Goal: Task Accomplishment & Management: Use online tool/utility

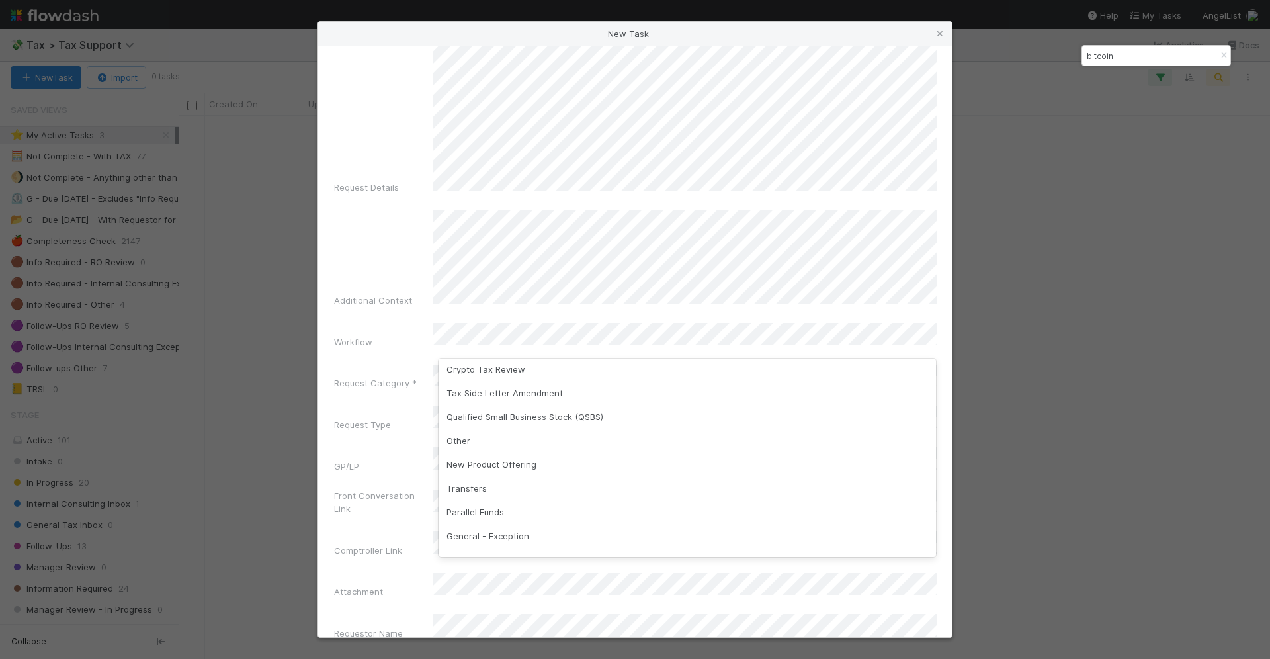
scroll to position [124, 0]
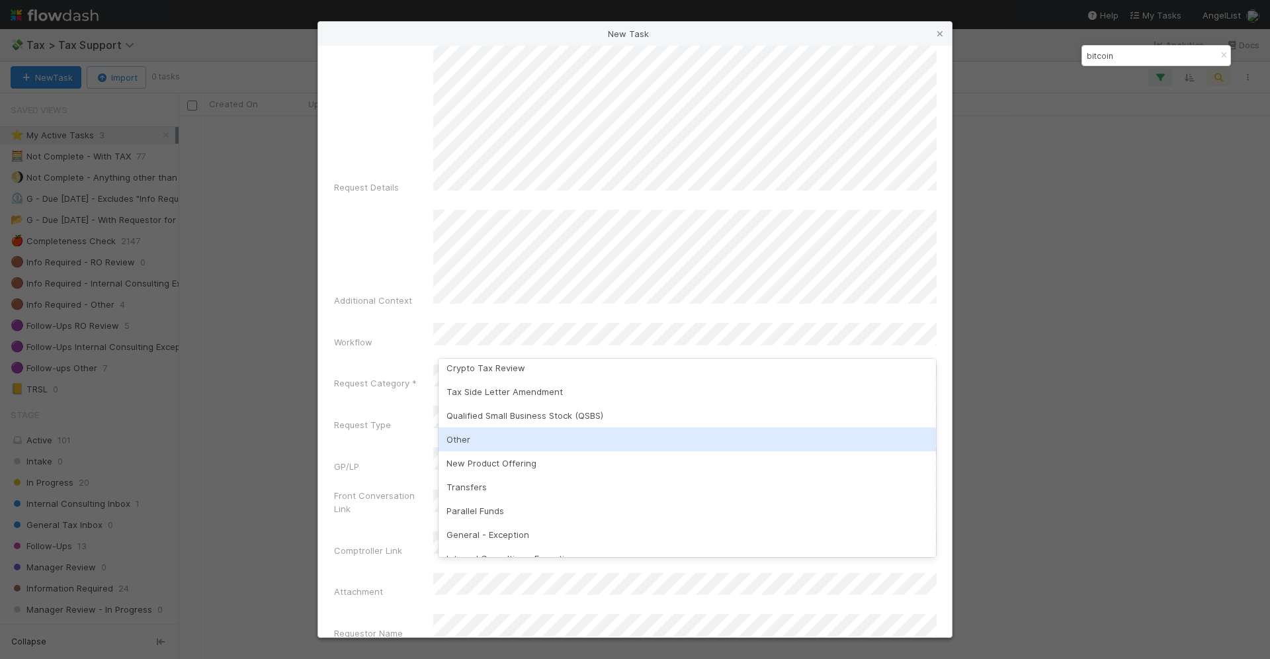
click at [609, 445] on div "Other" at bounding box center [688, 439] width 498 height 24
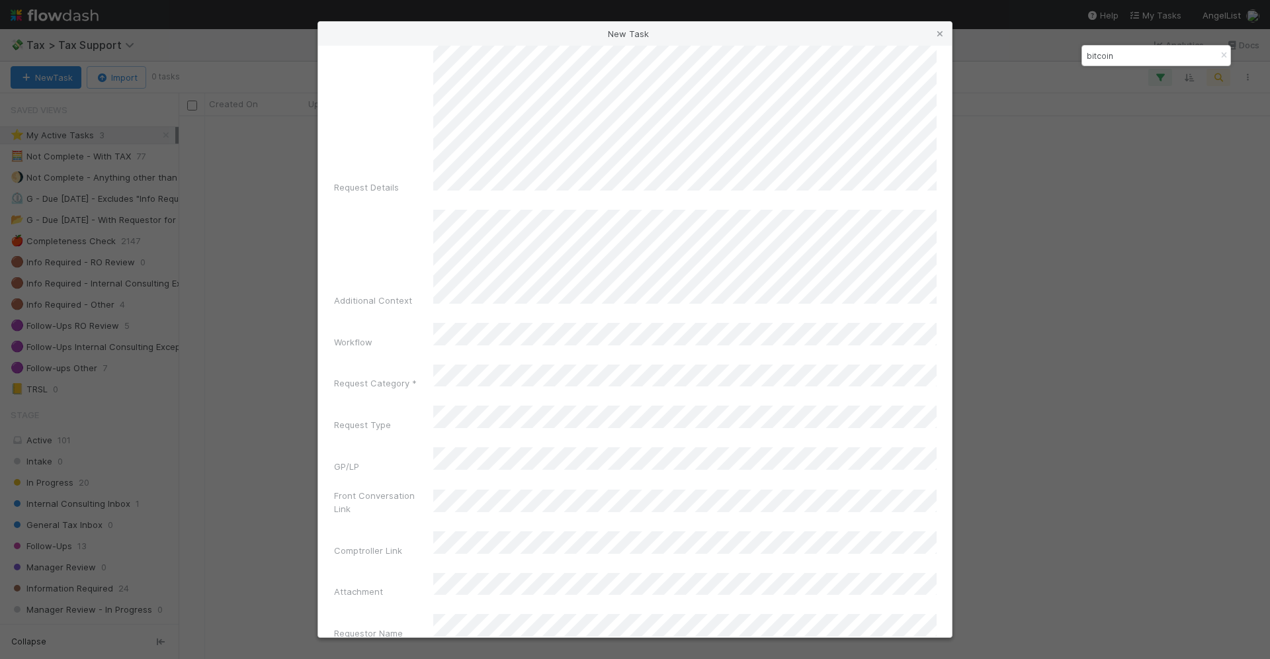
scroll to position [202, 0]
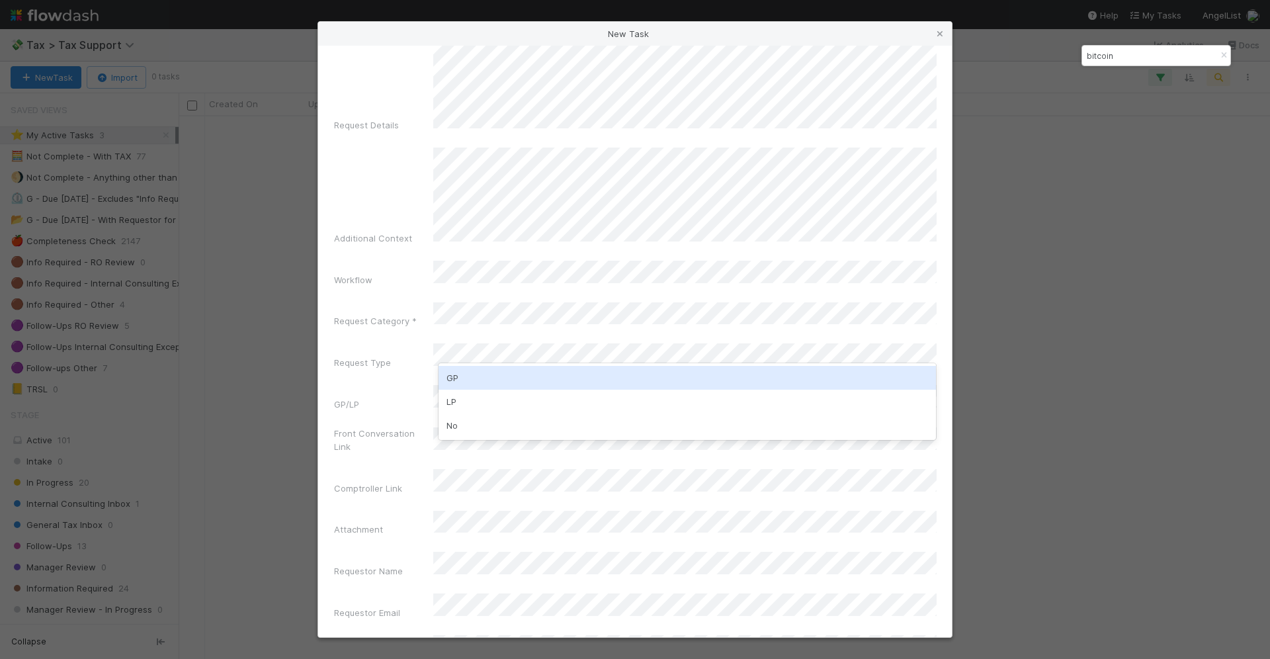
click at [587, 384] on div "GP" at bounding box center [688, 378] width 498 height 24
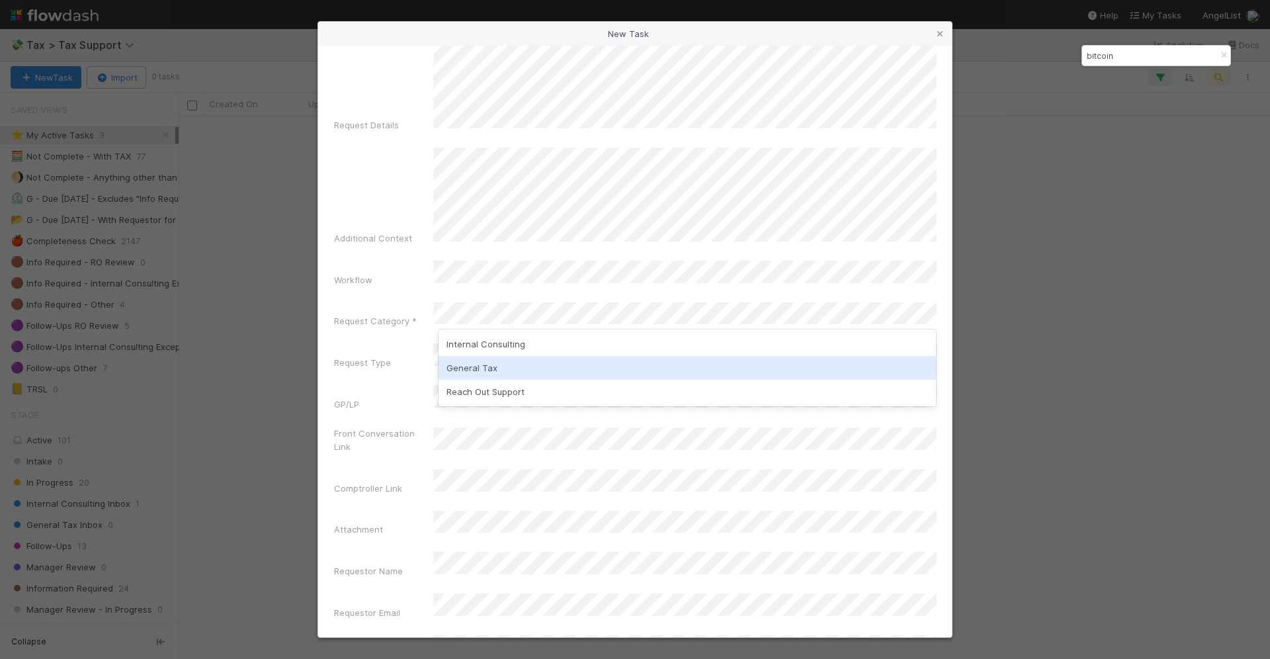
click at [583, 366] on div "General Tax" at bounding box center [688, 368] width 498 height 24
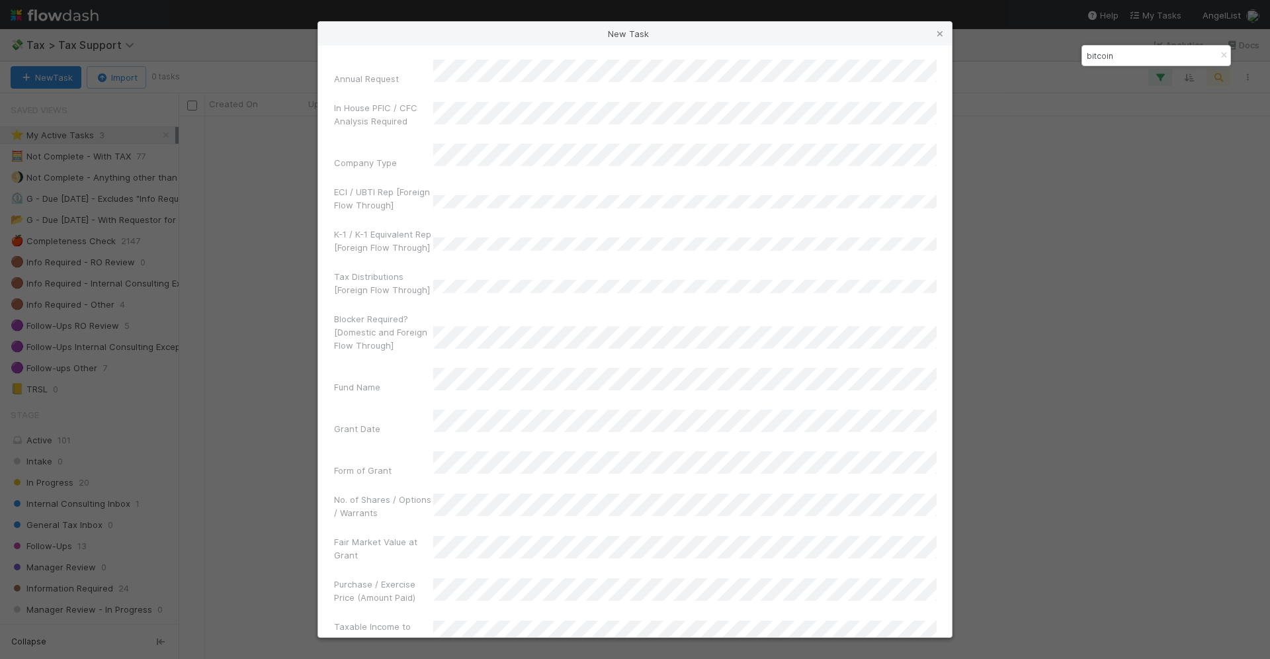
scroll to position [4788, 0]
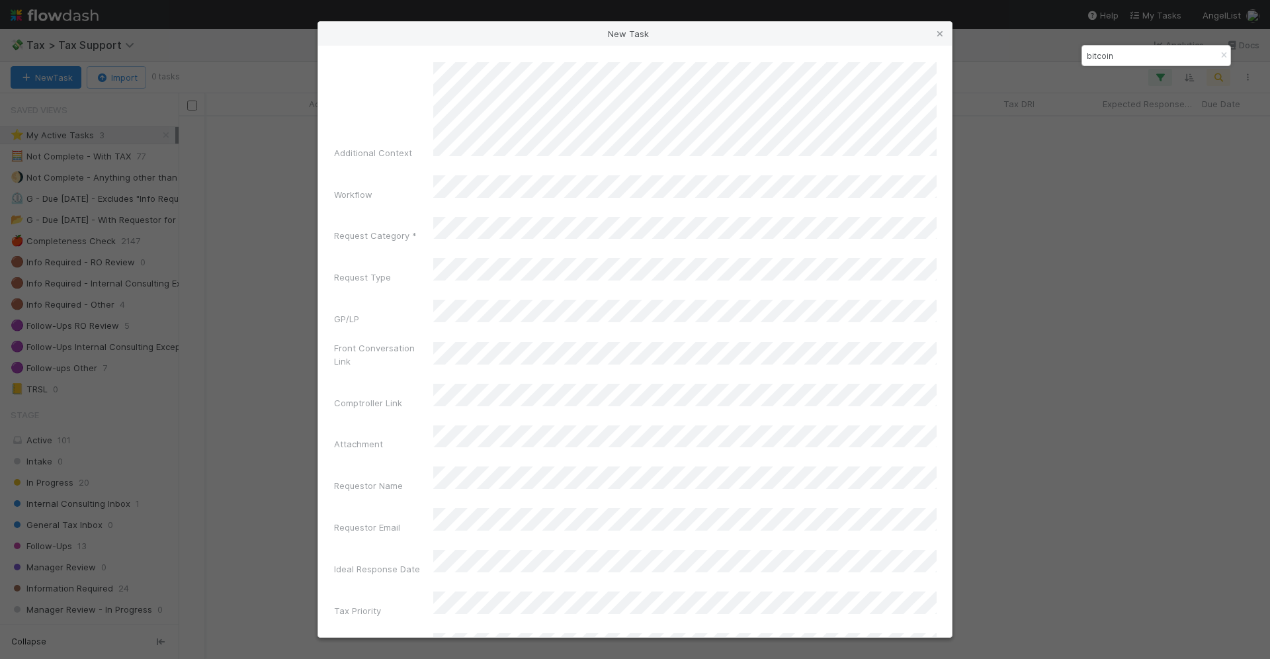
scroll to position [380, 0]
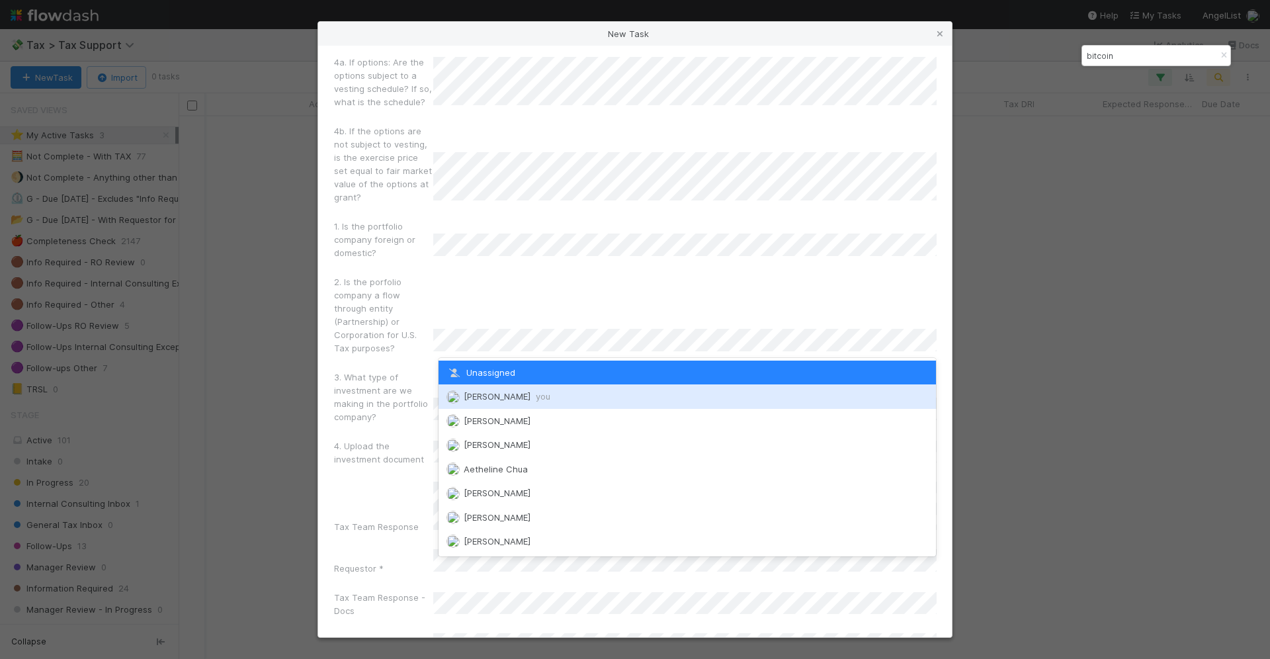
click at [601, 400] on div "Durga Arjun you" at bounding box center [688, 396] width 498 height 24
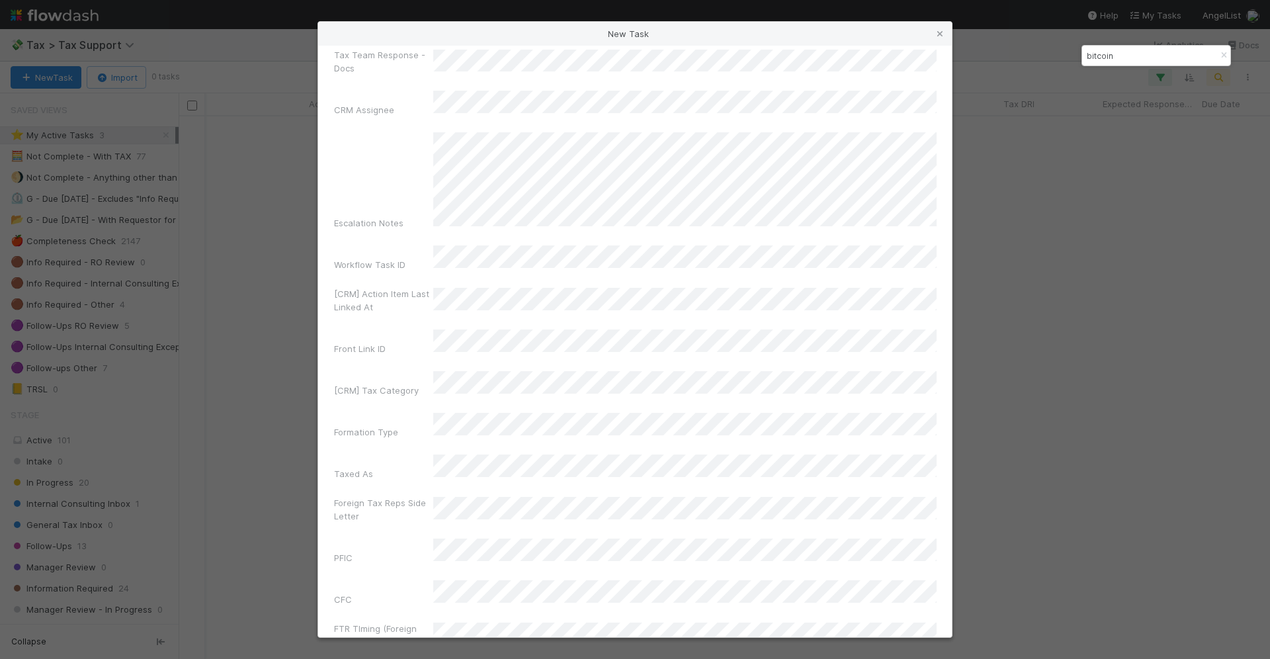
scroll to position [4788, 0]
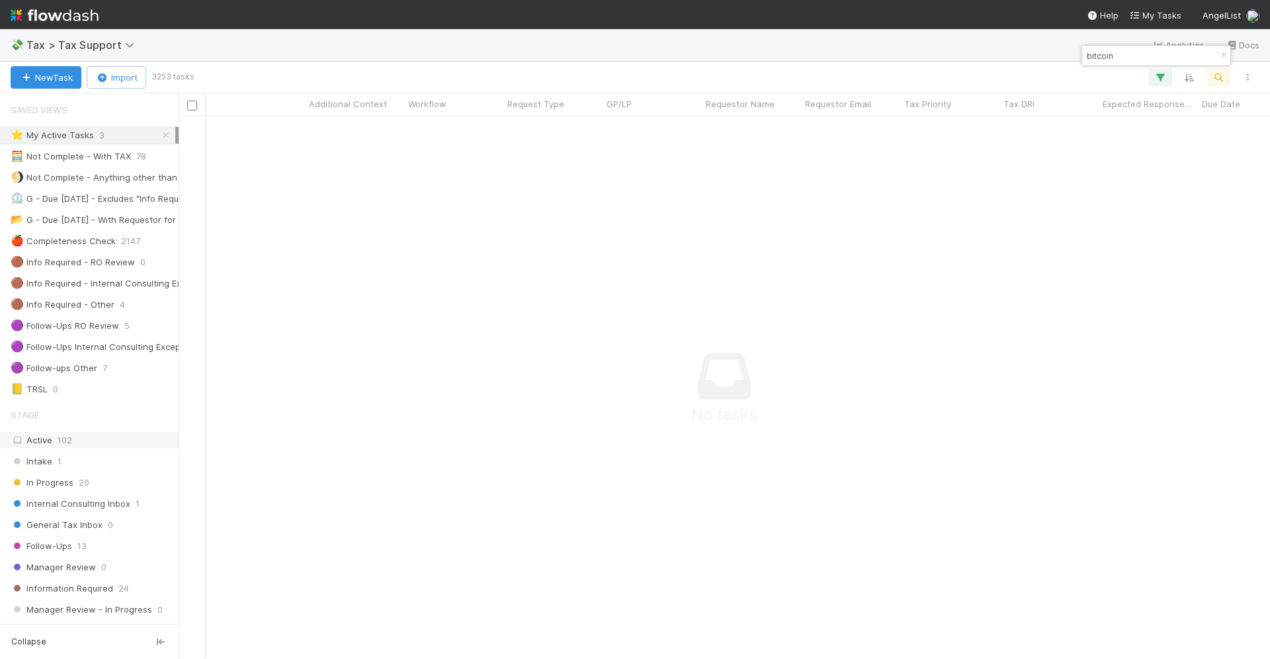
click at [60, 435] on span "102" at bounding box center [65, 440] width 15 height 11
click at [1224, 56] on icon "button" at bounding box center [1223, 56] width 13 height 8
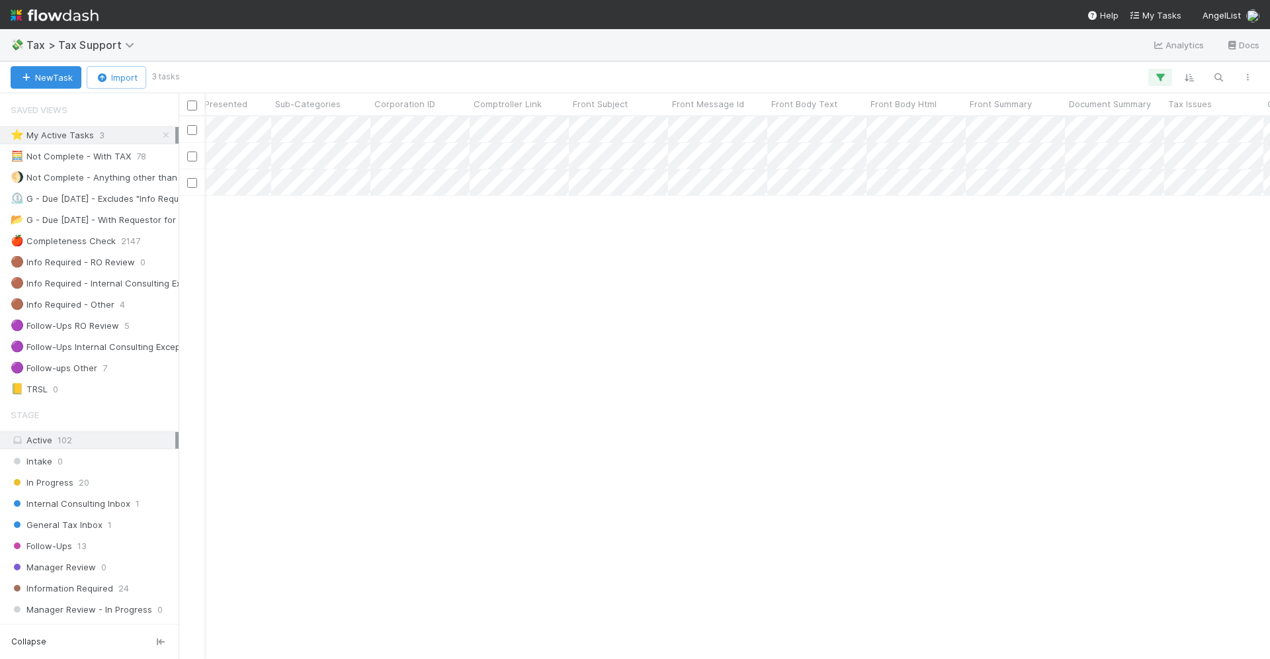
scroll to position [0, 0]
click at [80, 455] on div "Intake 0" at bounding box center [93, 461] width 165 height 17
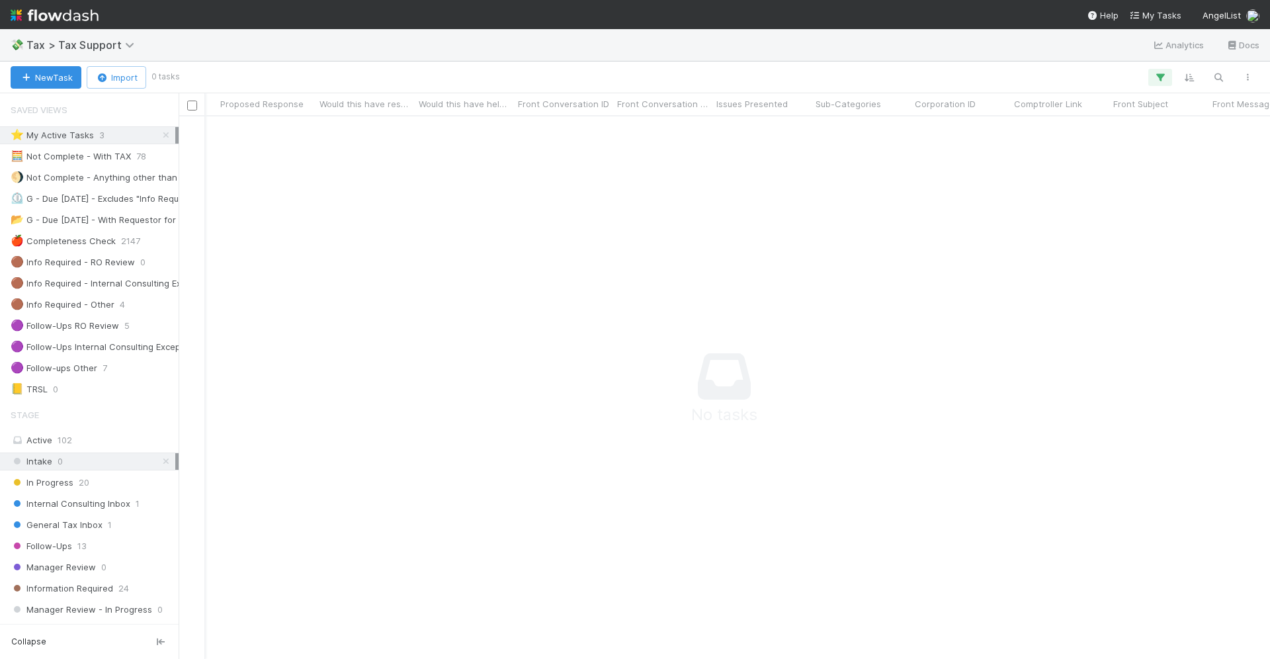
click at [26, 8] on img at bounding box center [55, 15] width 88 height 22
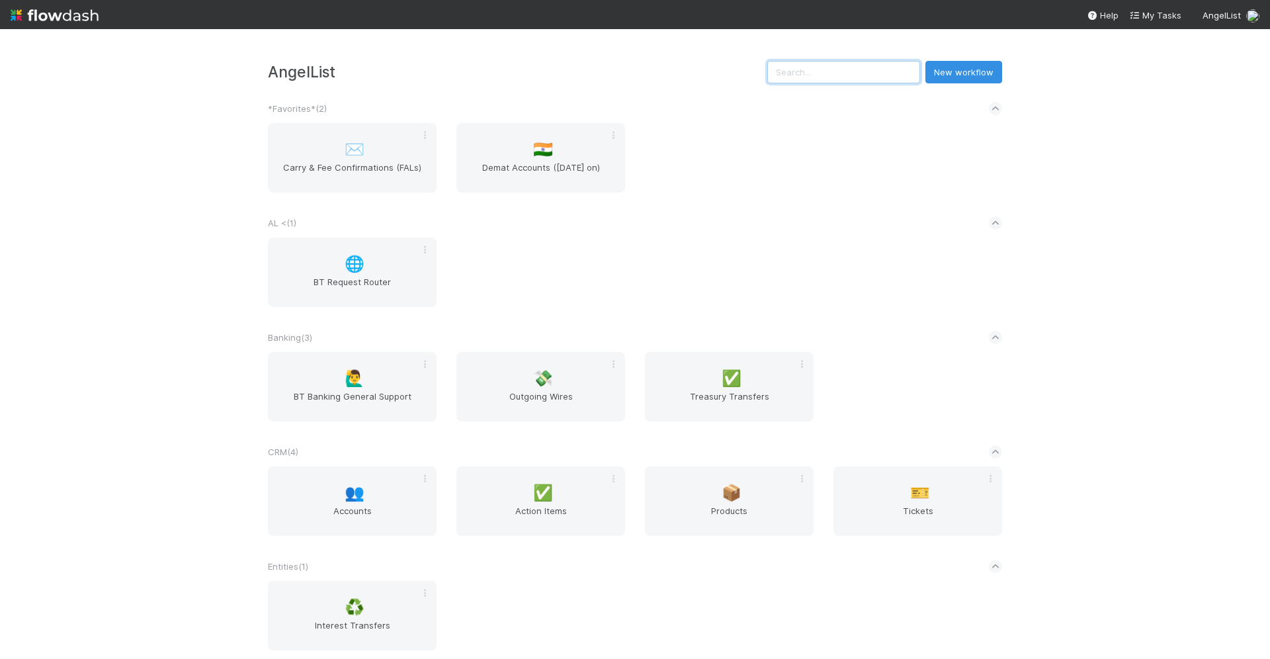
click at [870, 82] on input "text" at bounding box center [843, 72] width 153 height 22
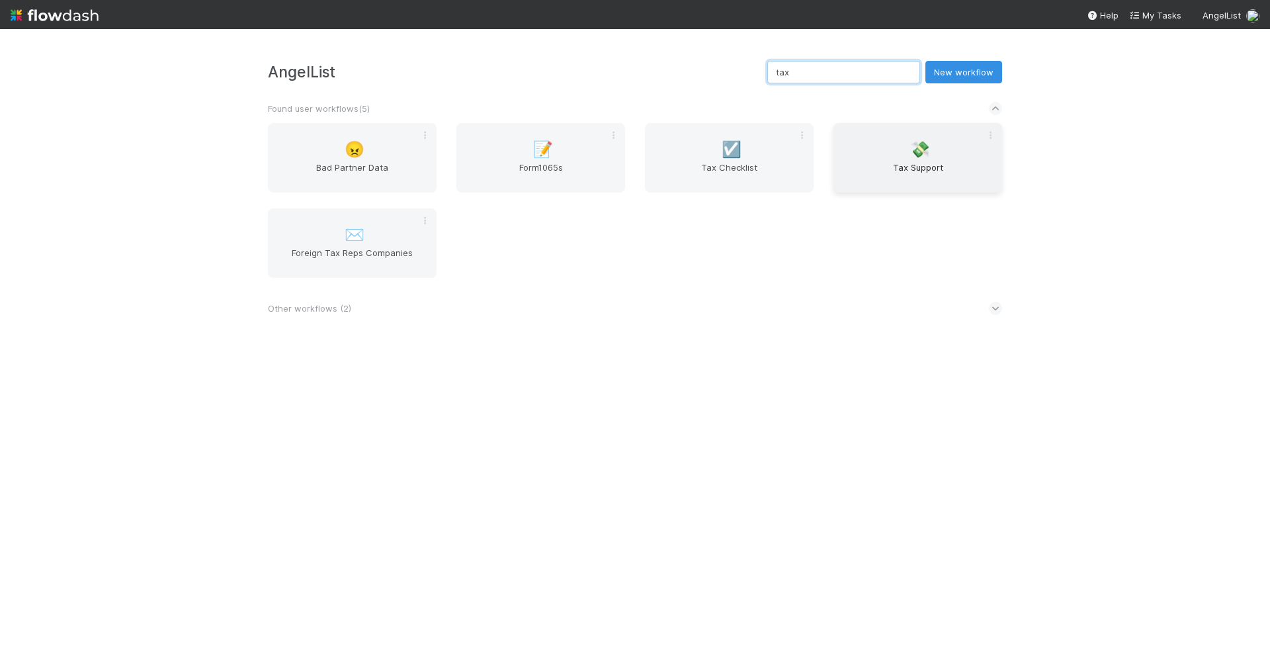
type input "tax"
click at [919, 180] on span "Tax Support" at bounding box center [918, 174] width 158 height 26
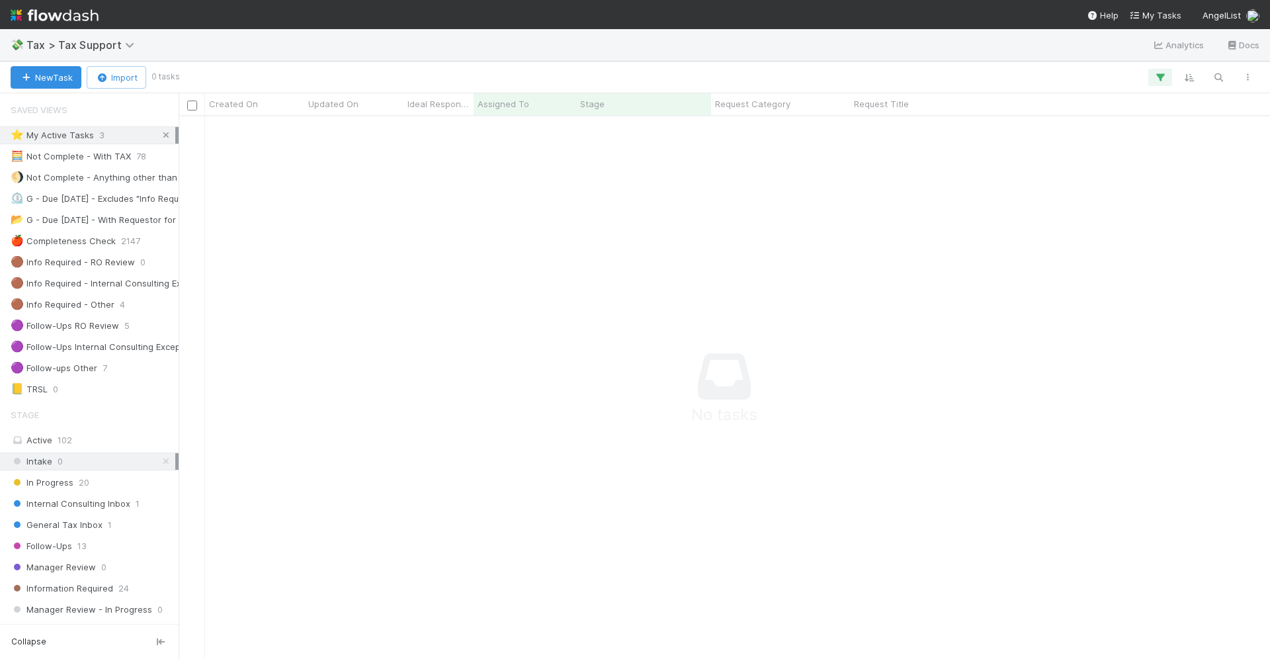
click at [164, 135] on icon at bounding box center [165, 135] width 13 height 9
click at [162, 457] on icon at bounding box center [165, 461] width 13 height 9
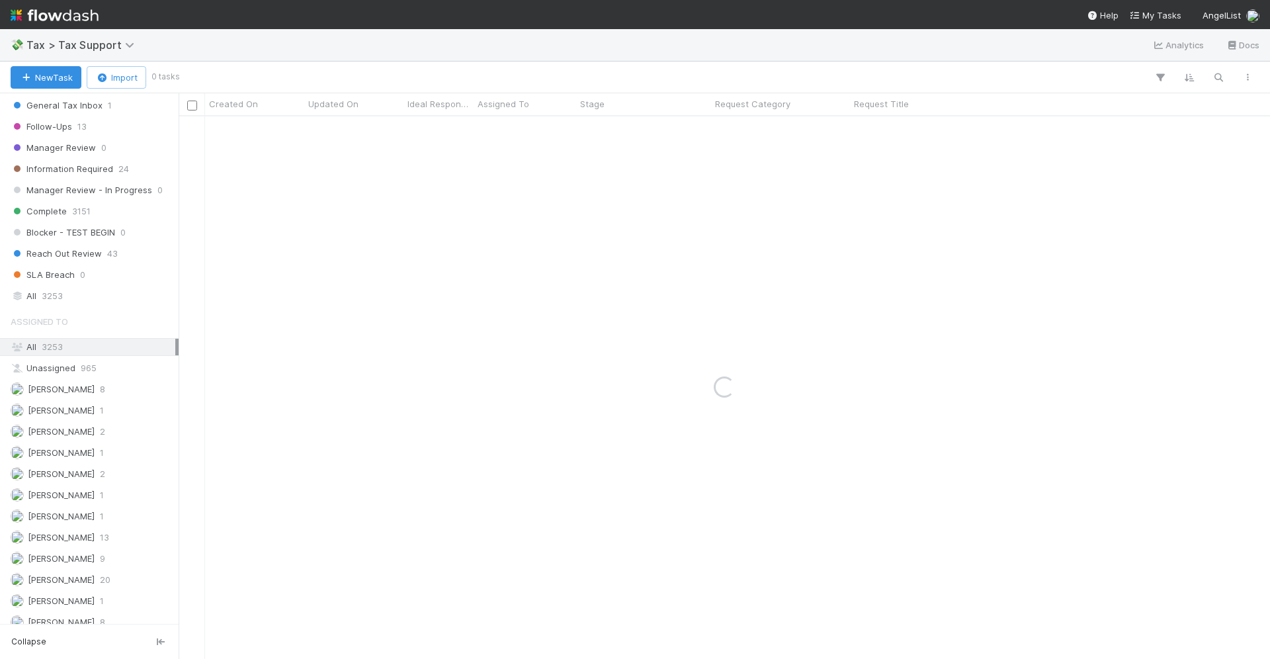
click at [118, 339] on div "All 3253" at bounding box center [93, 347] width 165 height 17
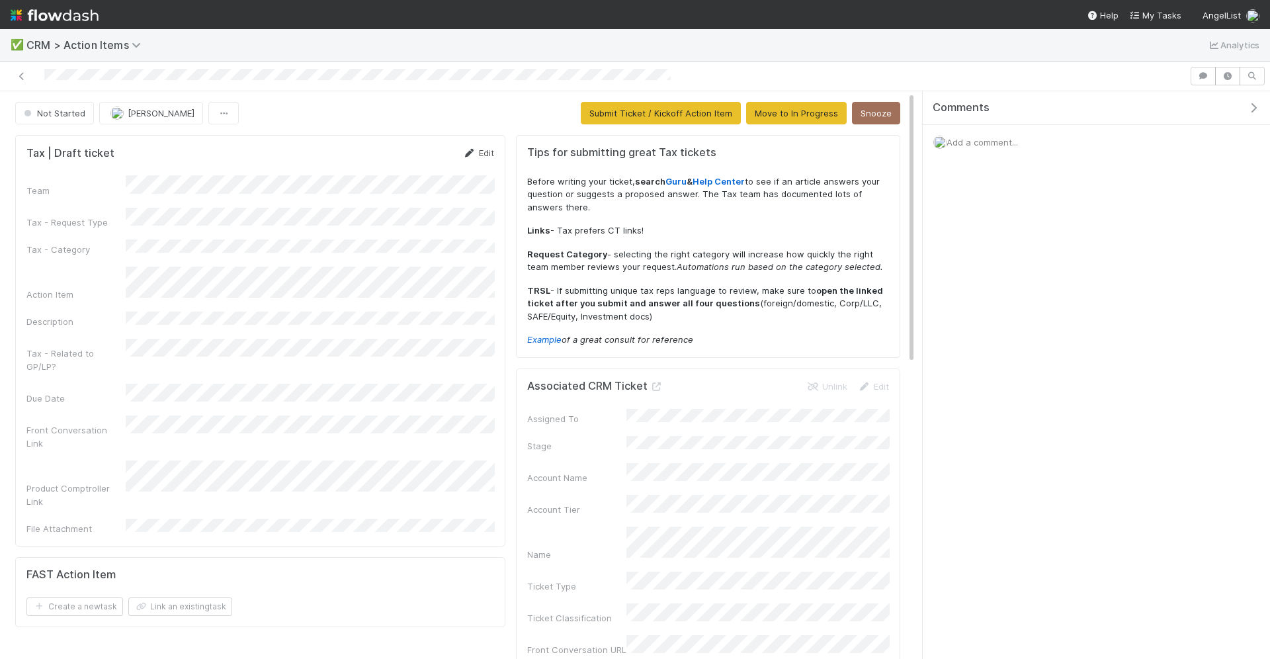
click at [480, 149] on link "Edit" at bounding box center [478, 152] width 31 height 11
click at [120, 370] on div "Description" at bounding box center [260, 379] width 468 height 98
click at [122, 372] on div "Description" at bounding box center [260, 445] width 468 height 230
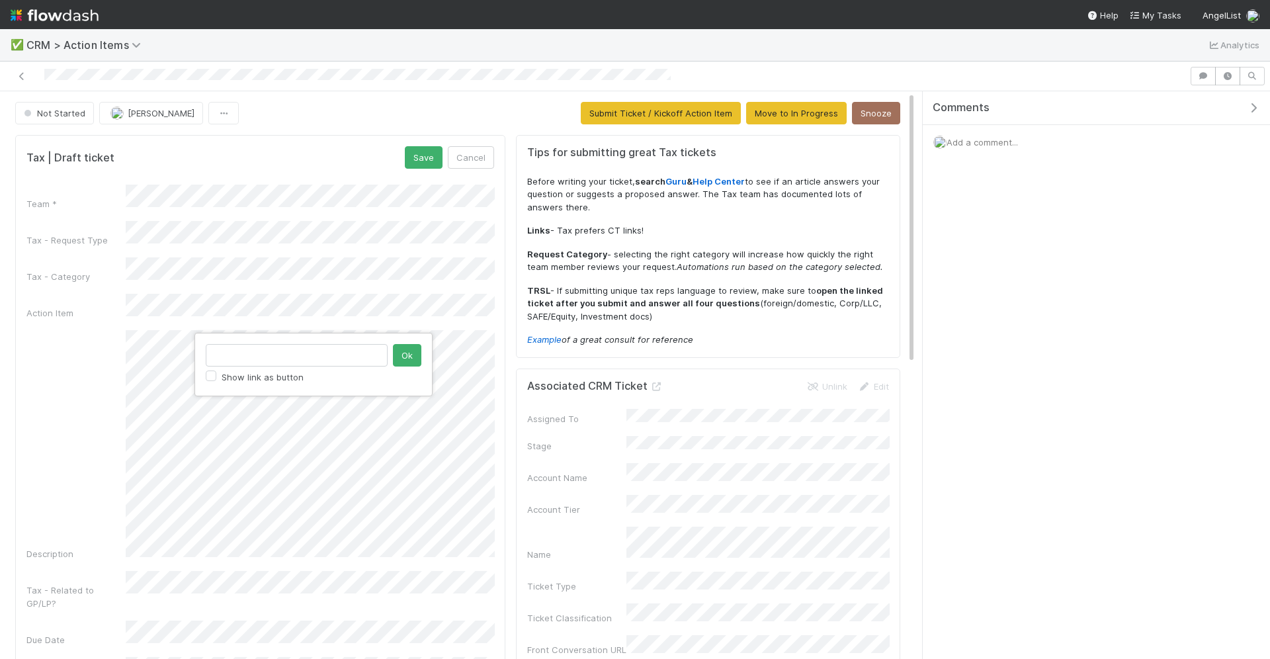
type input "[URL][DOMAIN_NAME]"
click button "Ok" at bounding box center [407, 355] width 28 height 22
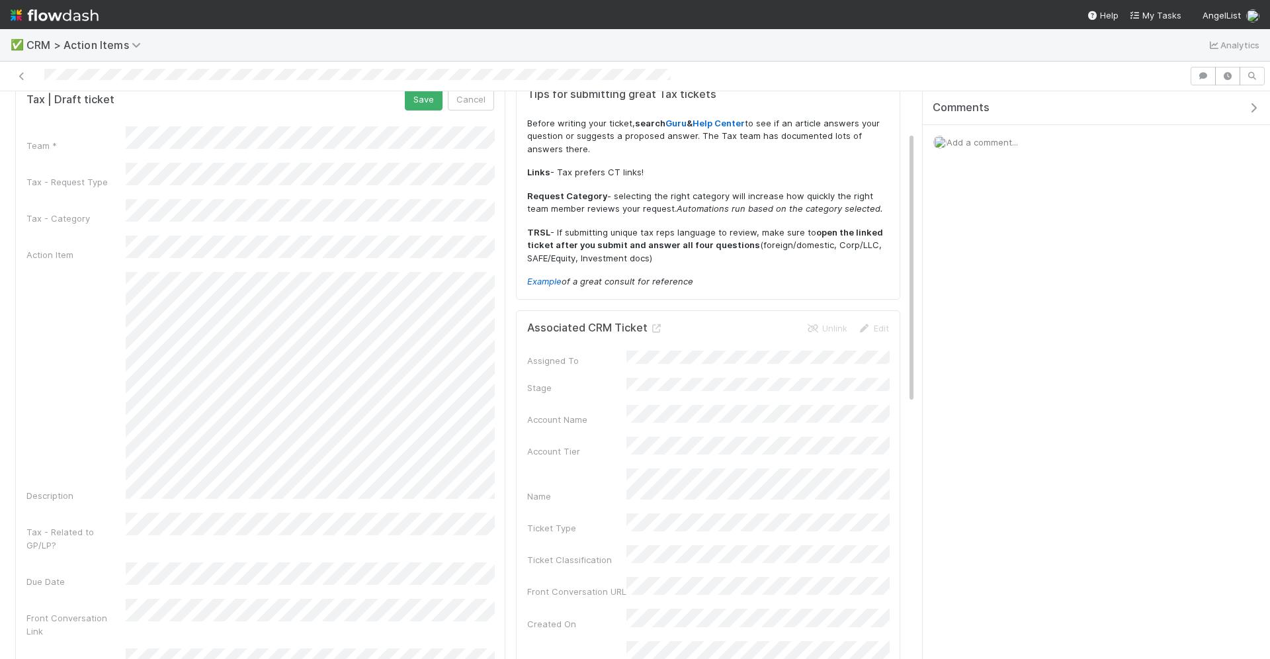
scroll to position [140, 0]
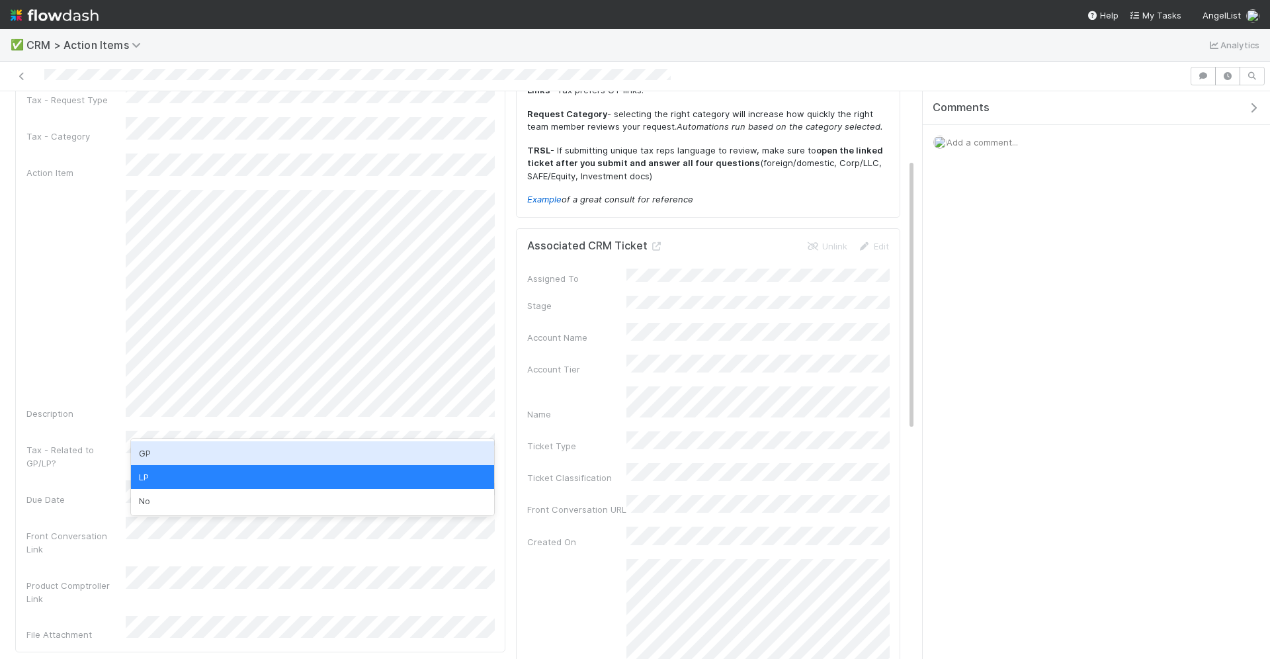
click at [377, 459] on div "GP" at bounding box center [313, 453] width 364 height 24
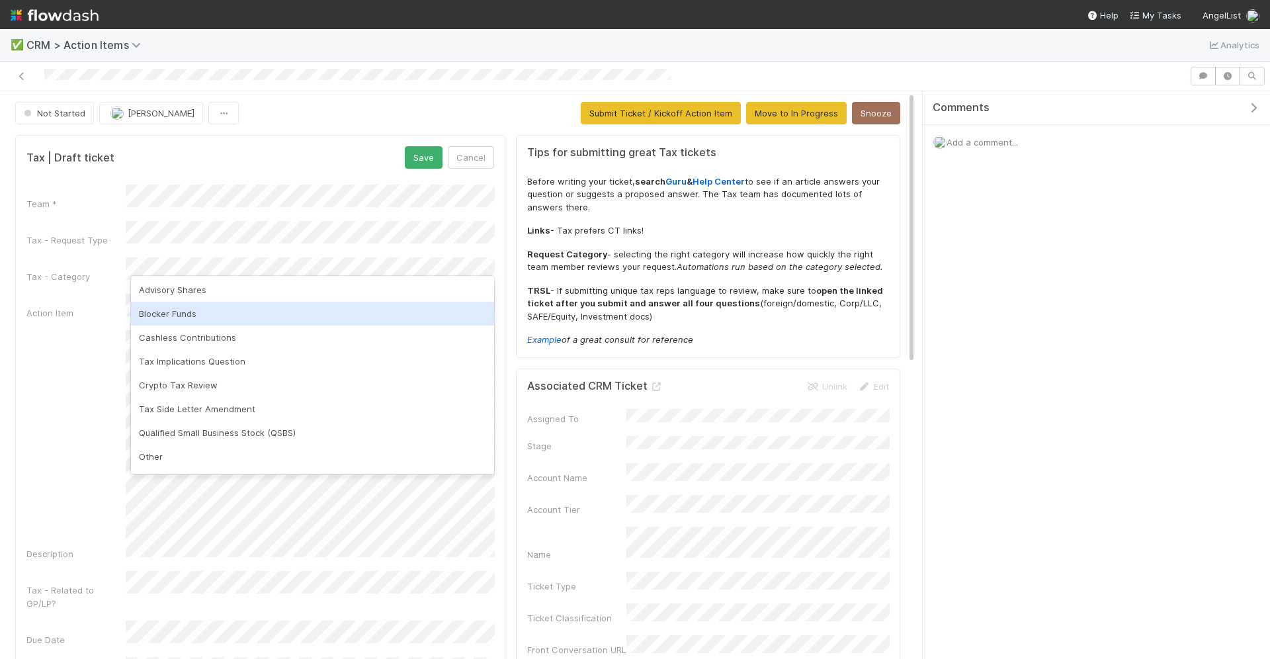
scroll to position [36, 0]
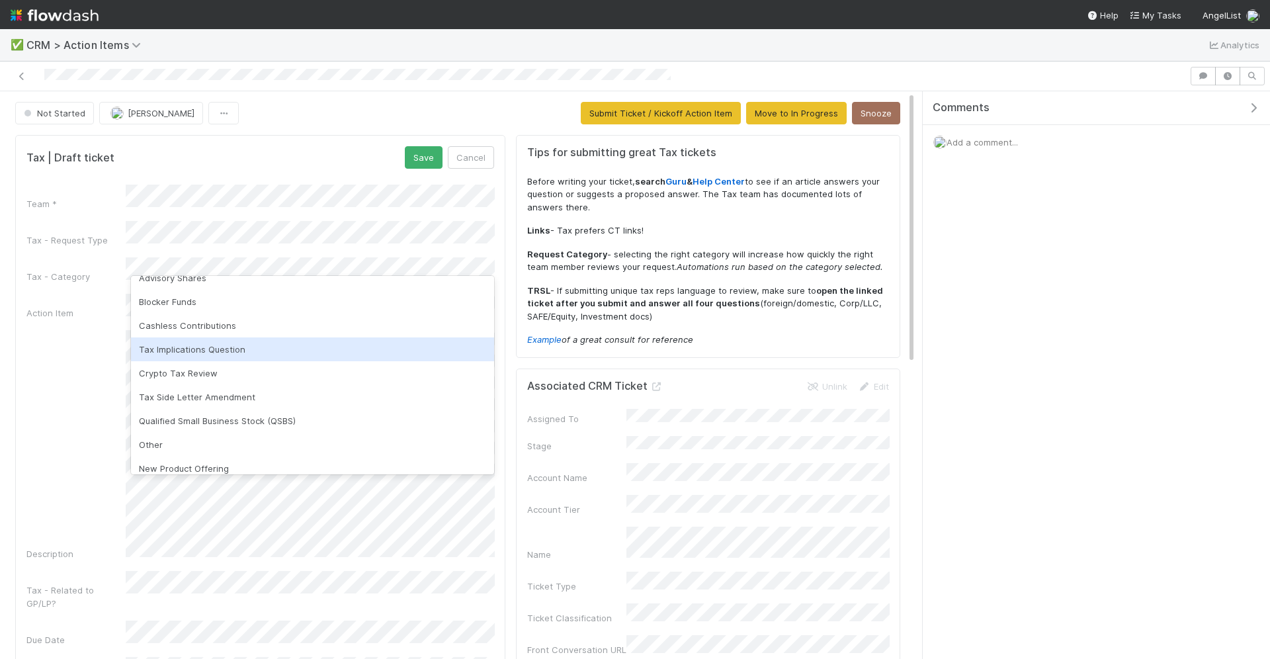
click at [353, 348] on div "Tax Implications Question" at bounding box center [313, 349] width 364 height 24
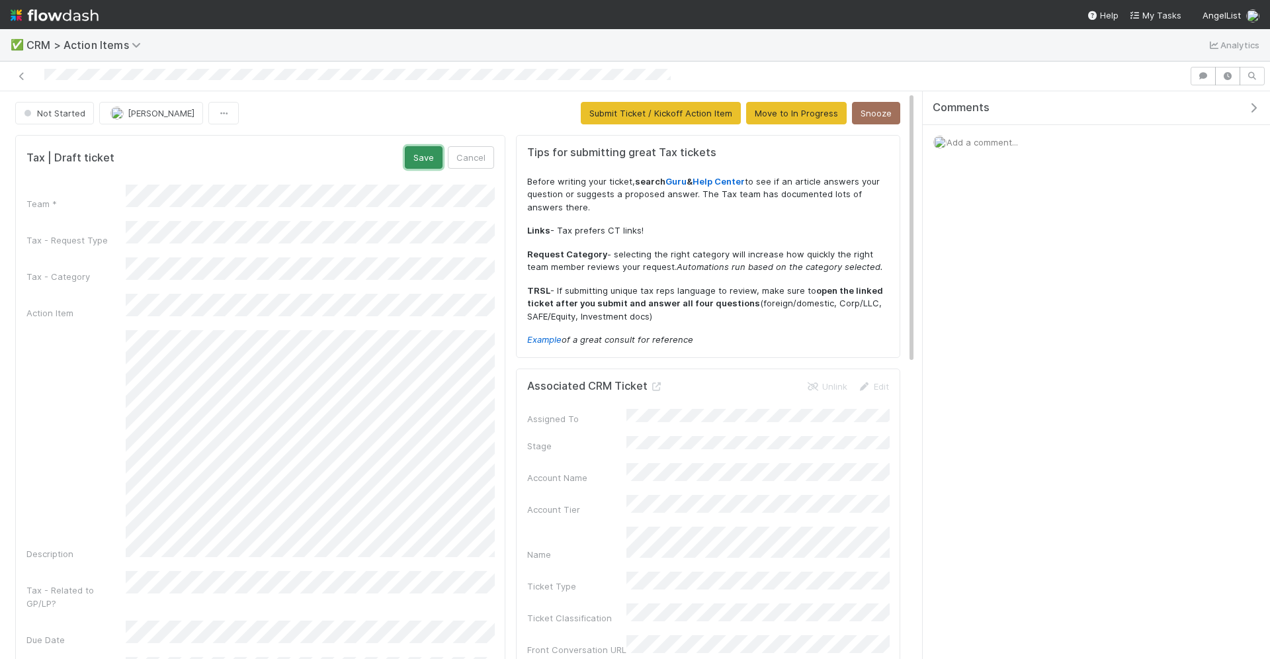
click at [430, 149] on button "Save" at bounding box center [424, 157] width 38 height 22
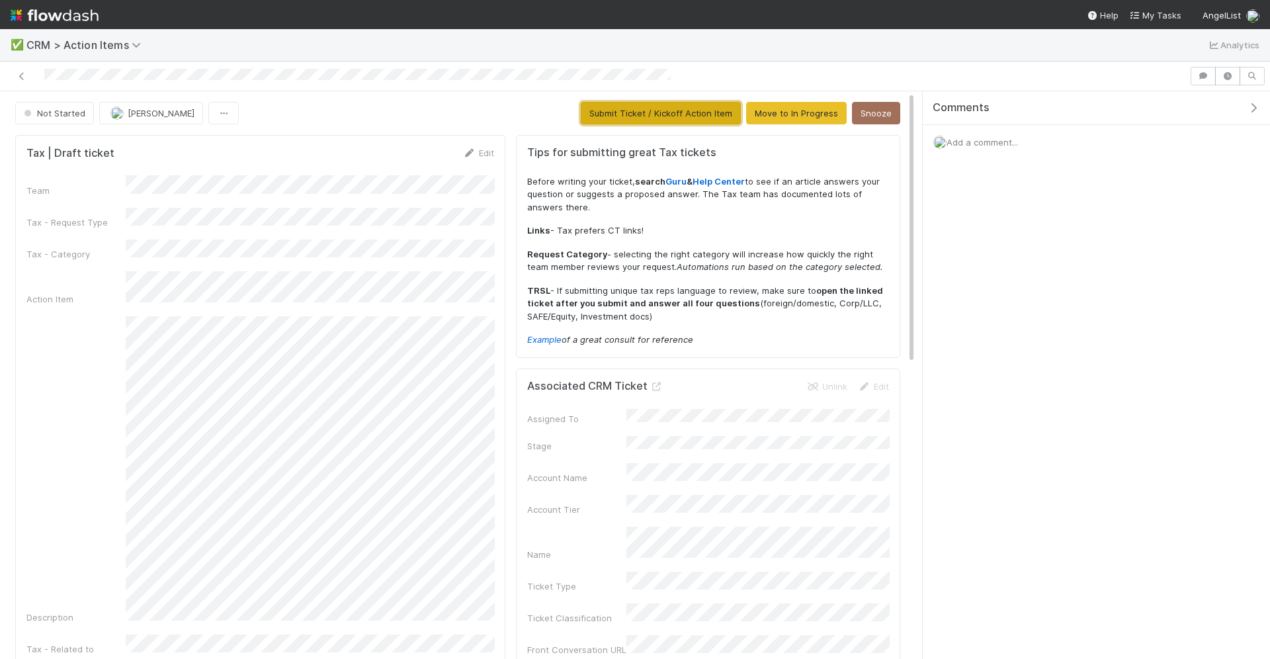
click at [618, 111] on button "Submit Ticket / Kickoff Action Item" at bounding box center [661, 113] width 160 height 22
